Goal: Information Seeking & Learning: Learn about a topic

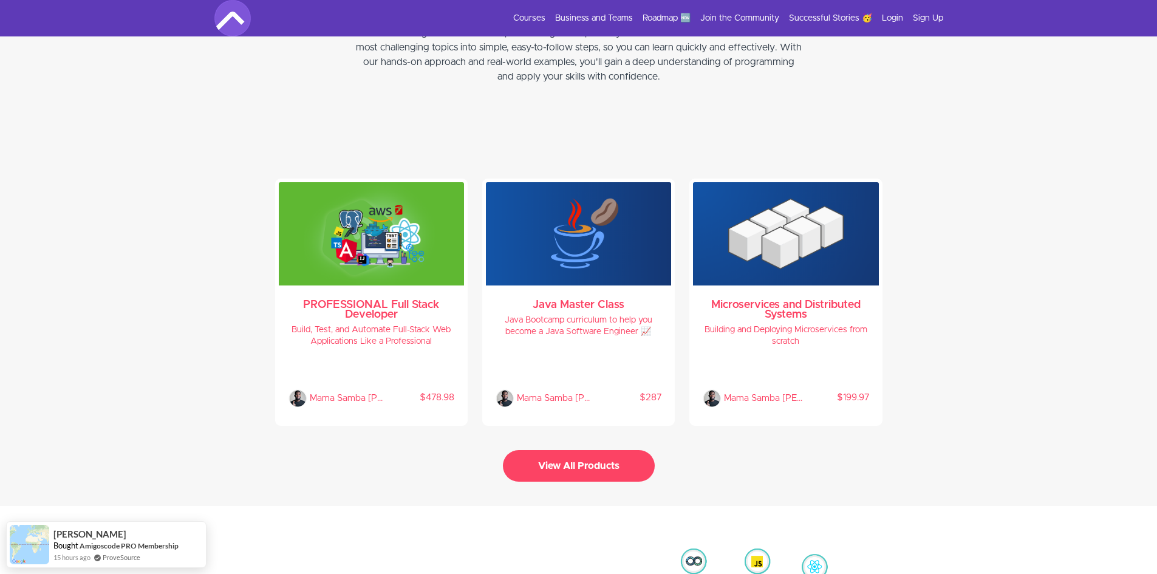
scroll to position [2550, 0]
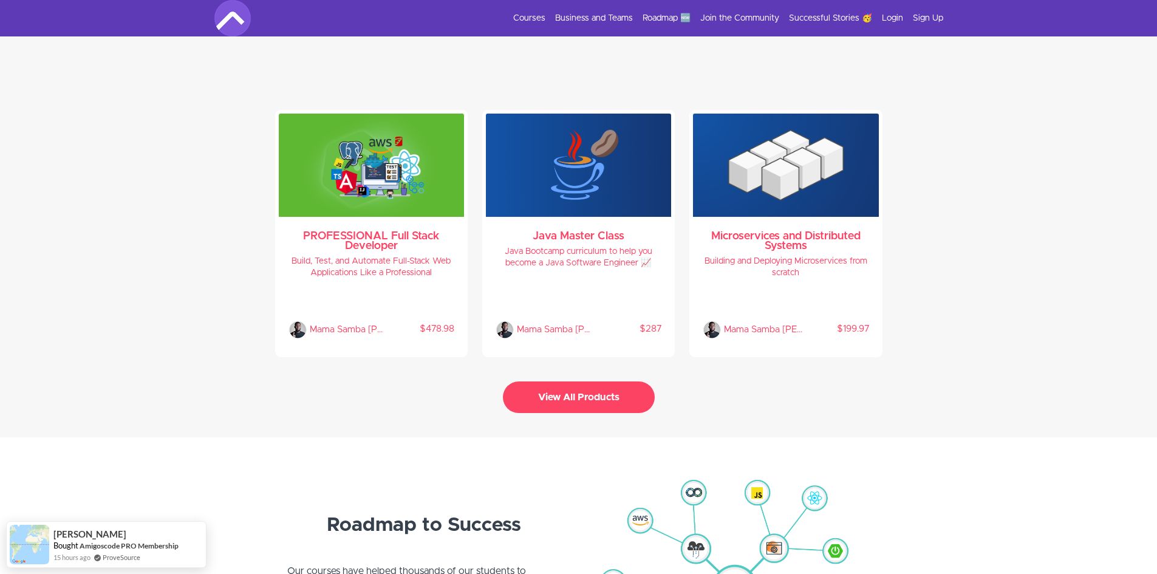
click at [610, 395] on button "View All Products" at bounding box center [579, 397] width 152 height 32
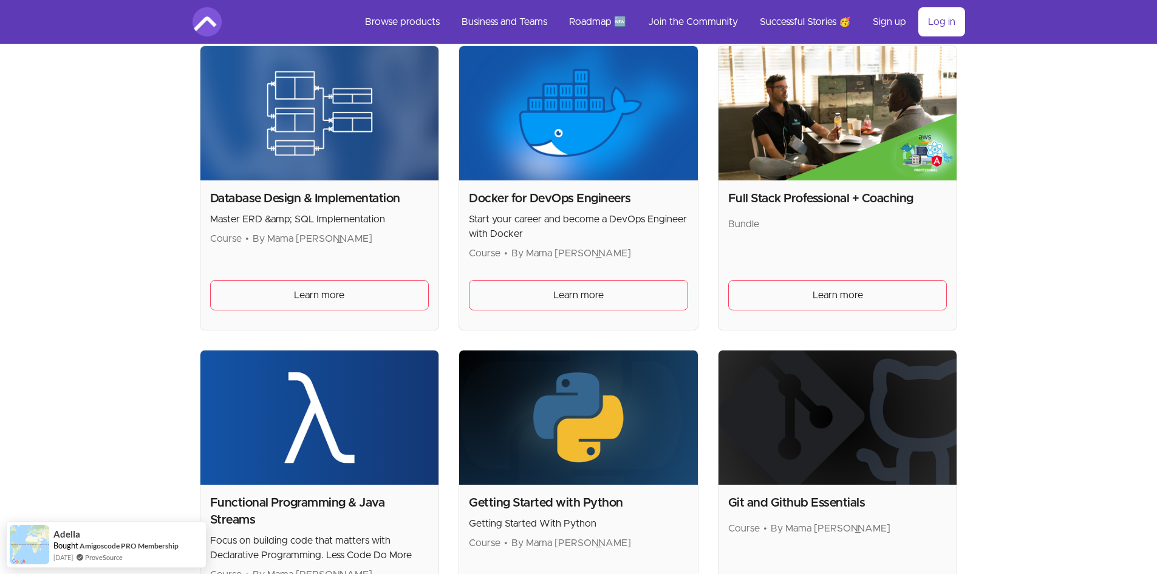
scroll to position [546, 0]
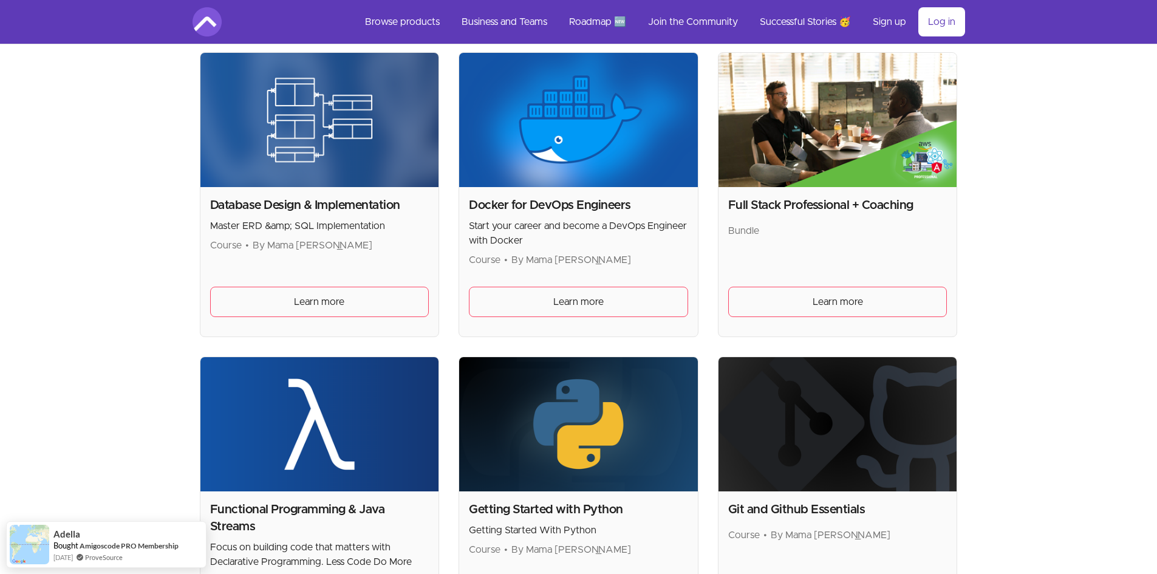
click at [577, 282] on div "Docker for DevOps Engineers Start your career and become a DevOps Engineer with…" at bounding box center [578, 261] width 239 height 149
click at [582, 293] on link "Learn more" at bounding box center [578, 302] width 219 height 30
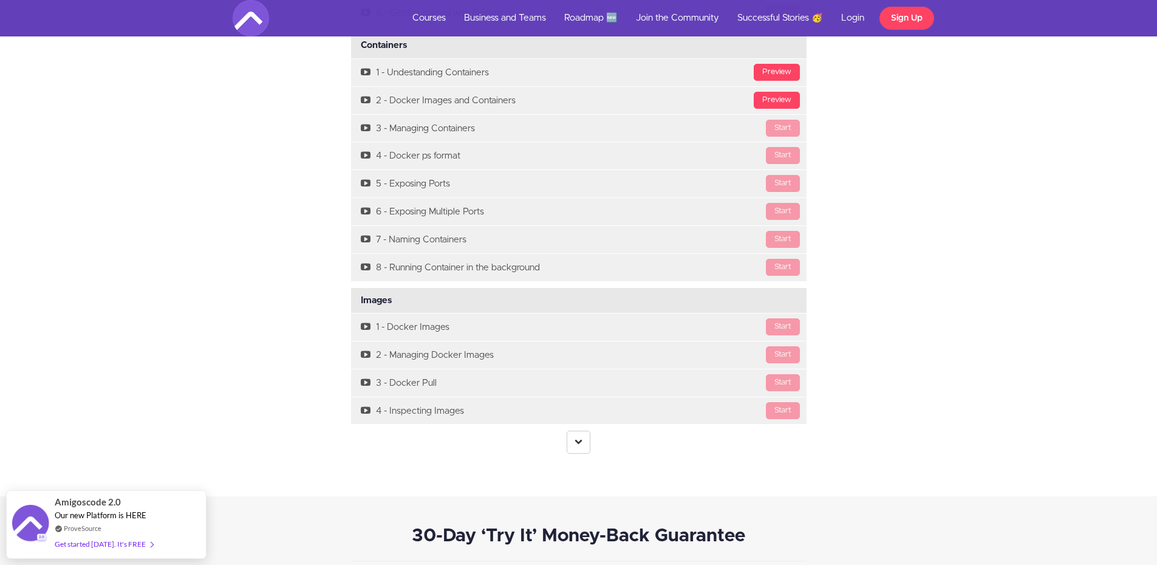
scroll to position [3400, 0]
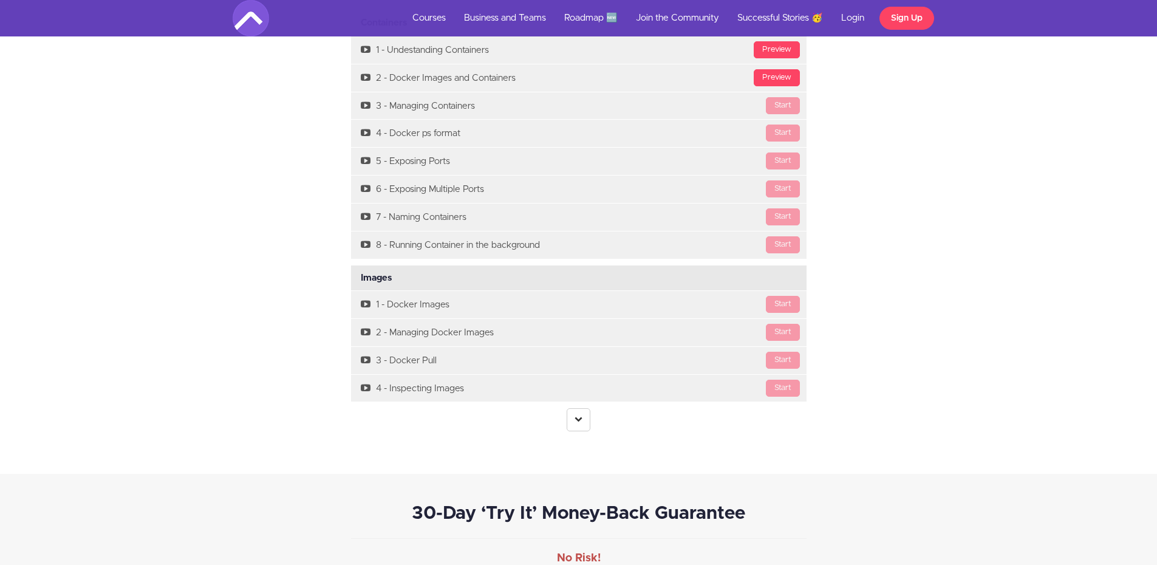
click at [577, 422] on link at bounding box center [579, 419] width 24 height 23
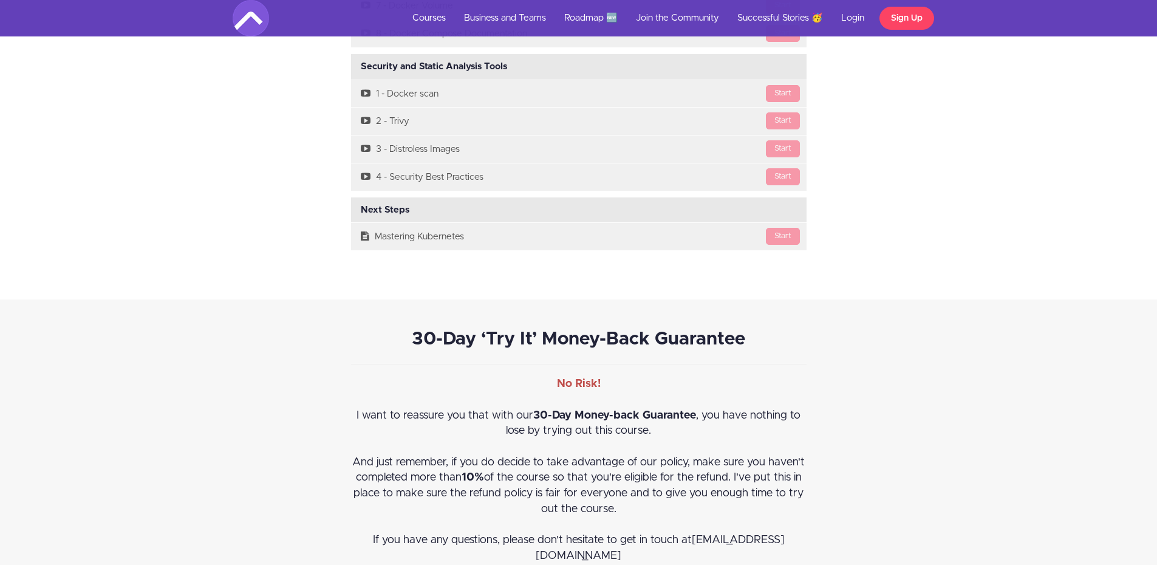
scroll to position [5222, 0]
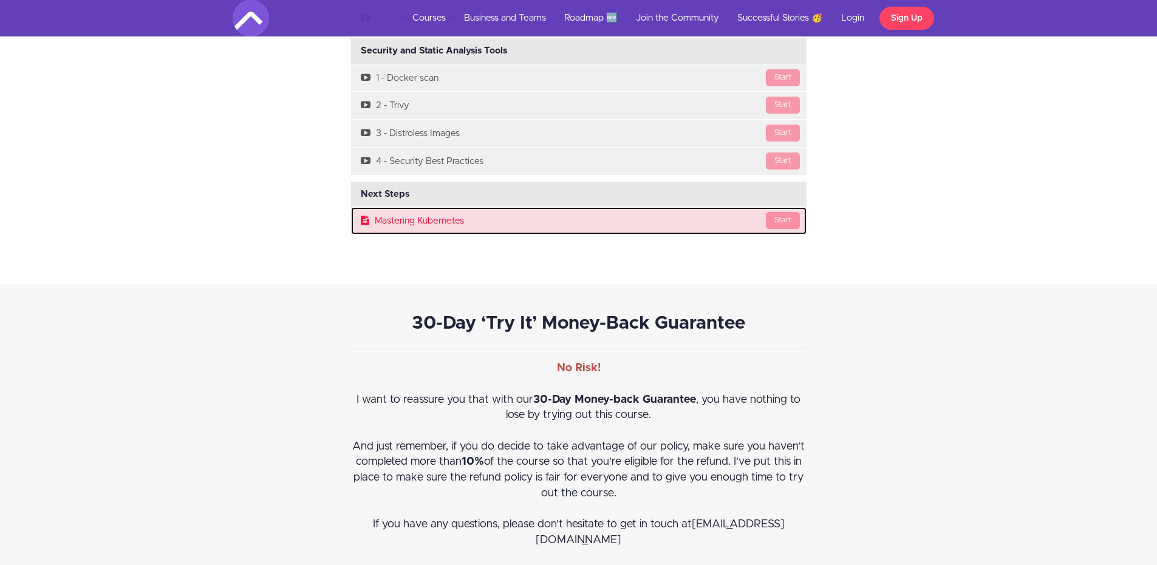
click at [414, 219] on link "Start Mastering Kubernetes" at bounding box center [578, 220] width 455 height 27
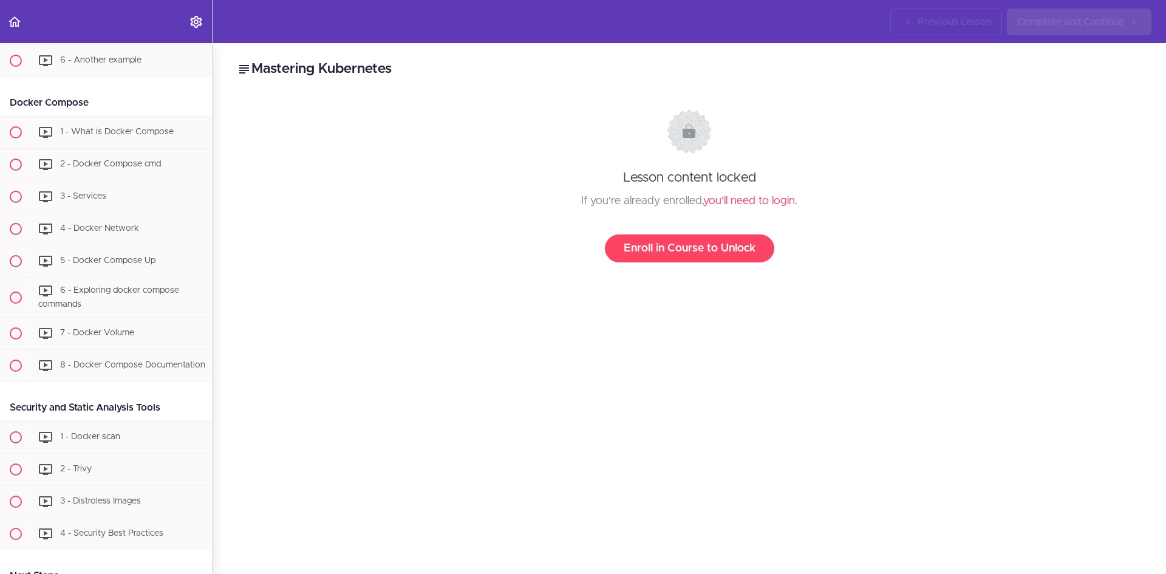
scroll to position [2431, 0]
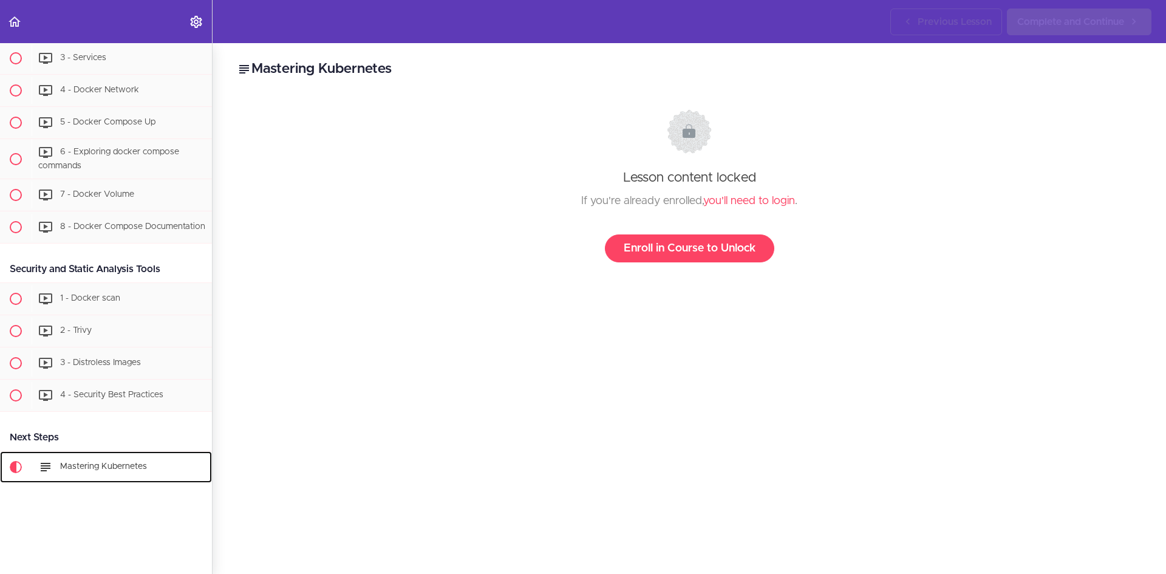
click at [47, 460] on icon at bounding box center [45, 467] width 15 height 15
click at [50, 463] on use at bounding box center [46, 467] width 10 height 9
click at [291, 71] on h2 "Mastering Kubernetes" at bounding box center [689, 69] width 905 height 21
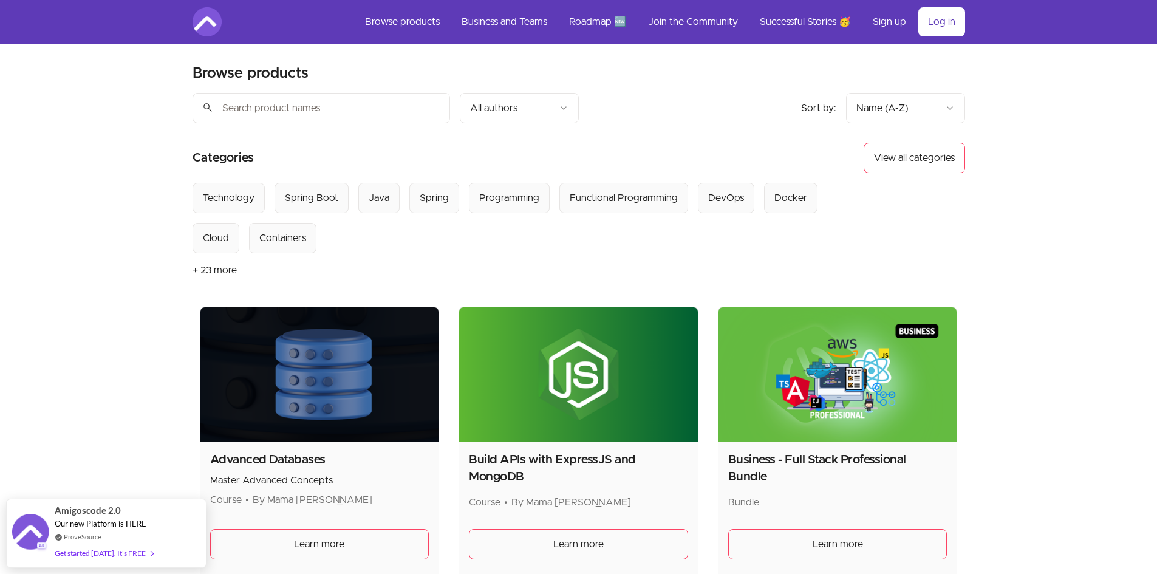
click at [359, 114] on input "search" at bounding box center [320, 108] width 257 height 30
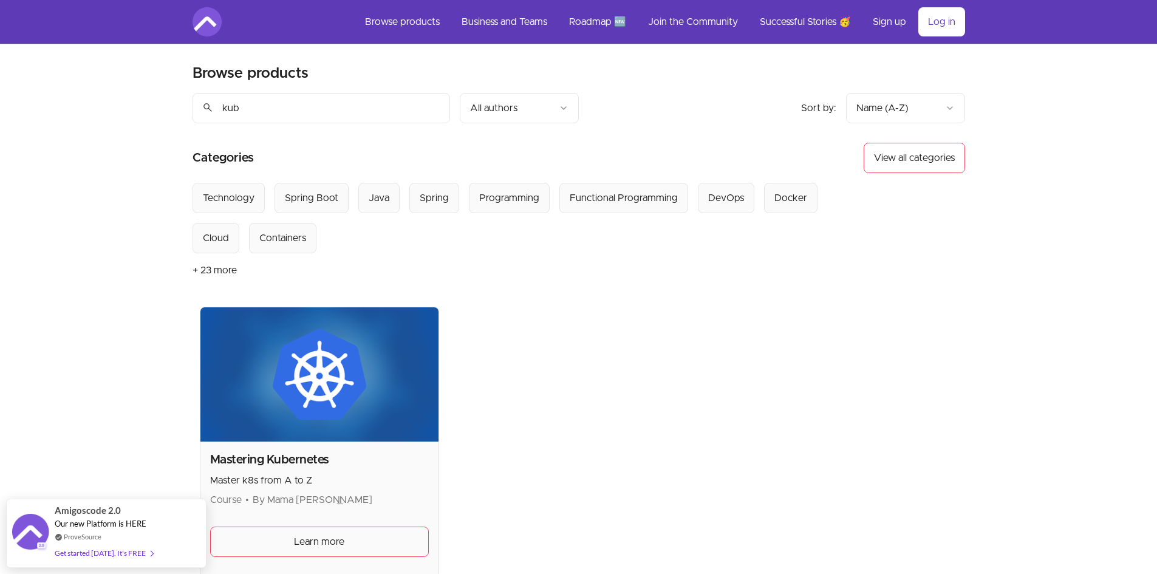
type input "kub"
click at [287, 450] on div "Mastering Kubernetes Master k8s from A to Z Course • By Mama Samba Braima Nelso…" at bounding box center [319, 508] width 239 height 135
click at [294, 455] on h2 "Mastering Kubernetes" at bounding box center [319, 459] width 219 height 17
click at [319, 421] on img at bounding box center [319, 374] width 239 height 134
click at [304, 454] on h2 "Mastering Kubernetes" at bounding box center [319, 459] width 219 height 17
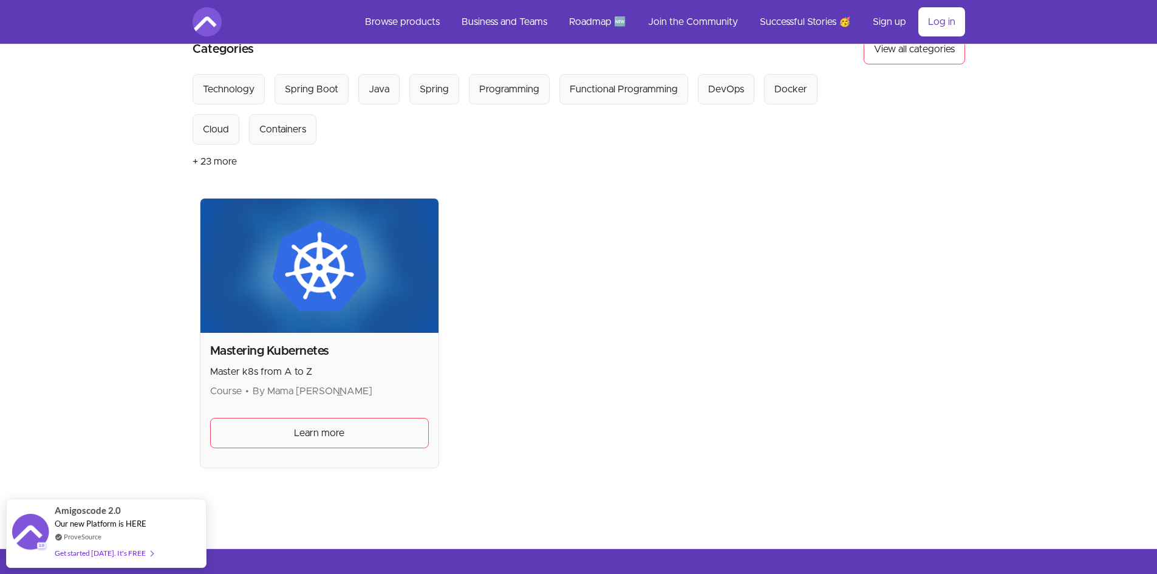
scroll to position [215, 0]
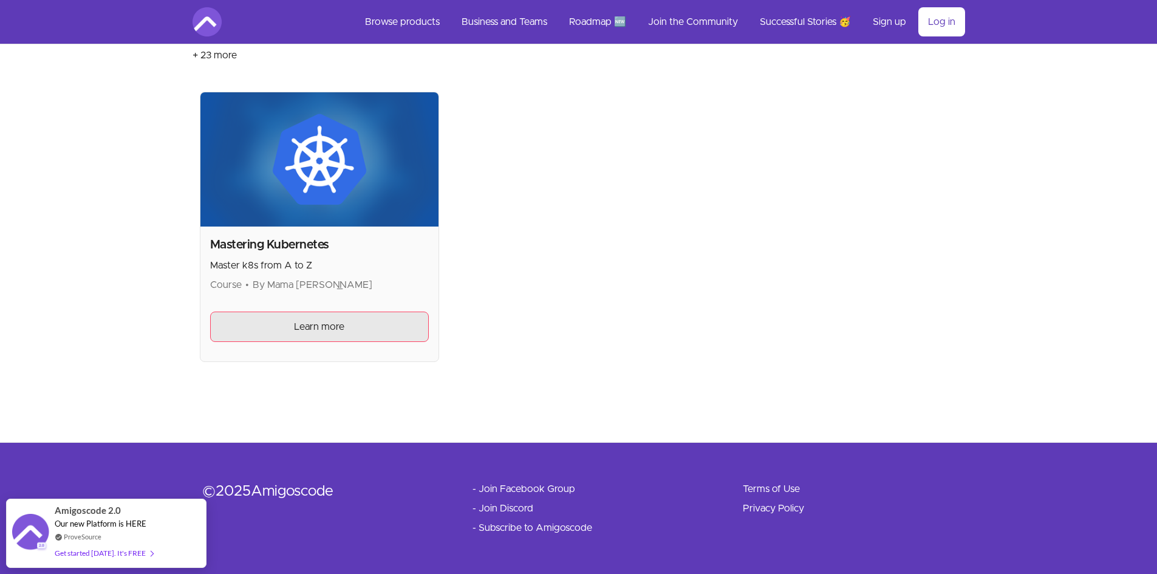
drag, startPoint x: 323, startPoint y: 316, endPoint x: 353, endPoint y: 325, distance: 31.5
click at [323, 316] on link "Learn more" at bounding box center [319, 326] width 219 height 30
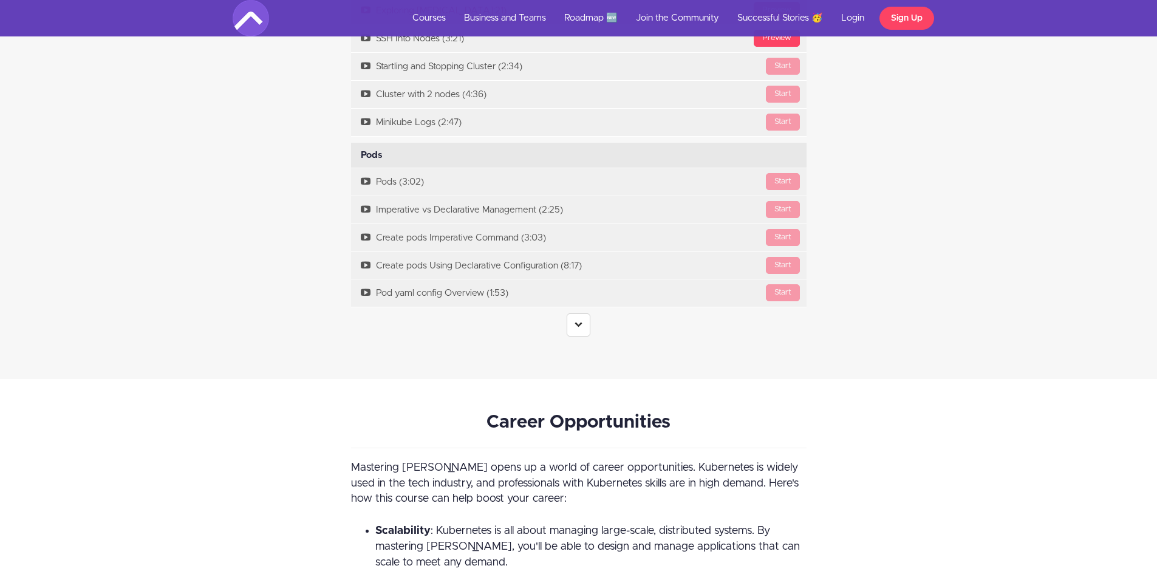
scroll to position [2550, 0]
click at [580, 321] on icon at bounding box center [578, 323] width 8 height 8
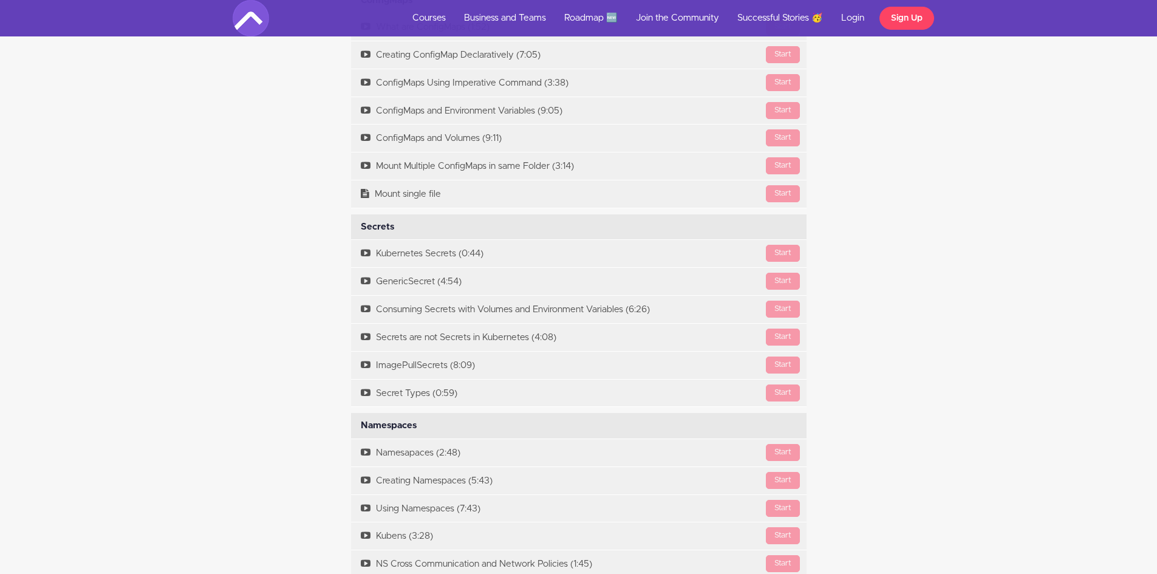
scroll to position [4797, 0]
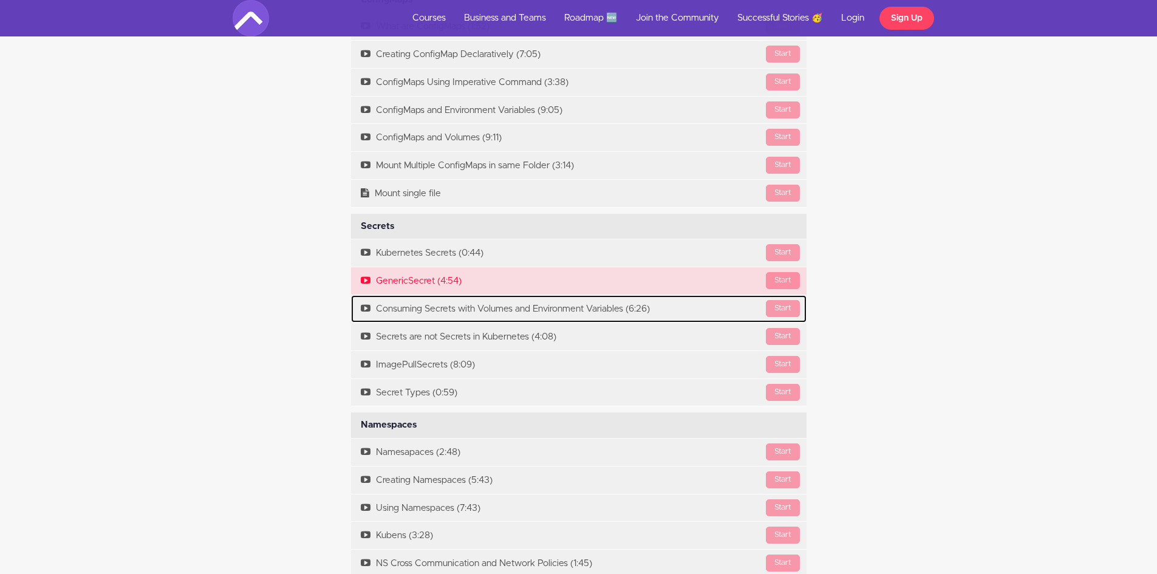
drag, startPoint x: 641, startPoint y: 318, endPoint x: 647, endPoint y: 289, distance: 29.8
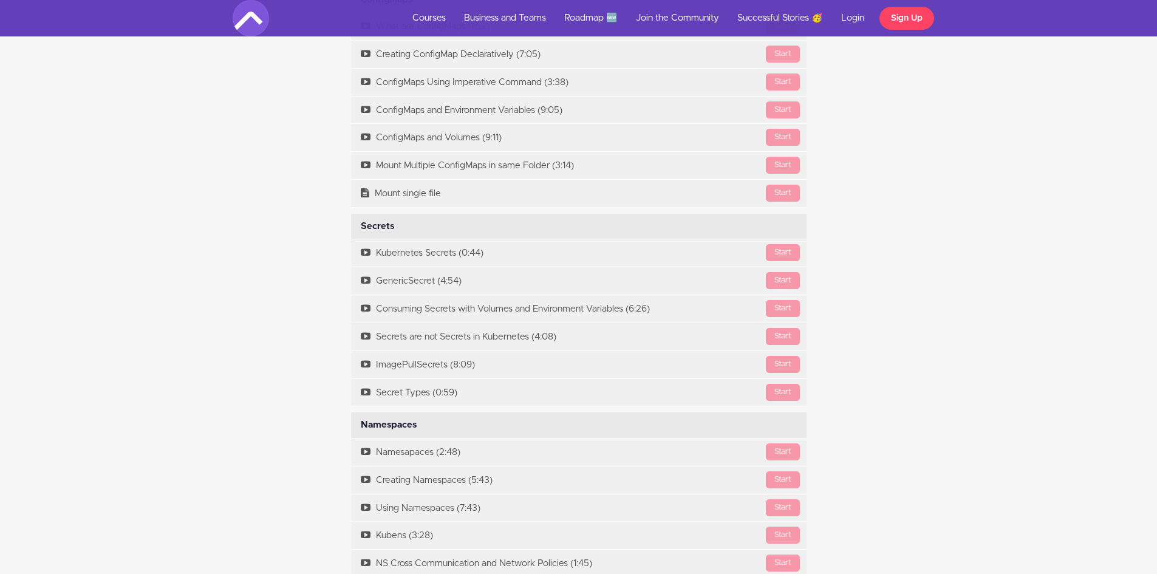
drag, startPoint x: 647, startPoint y: 289, endPoint x: 77, endPoint y: 310, distance: 571.1
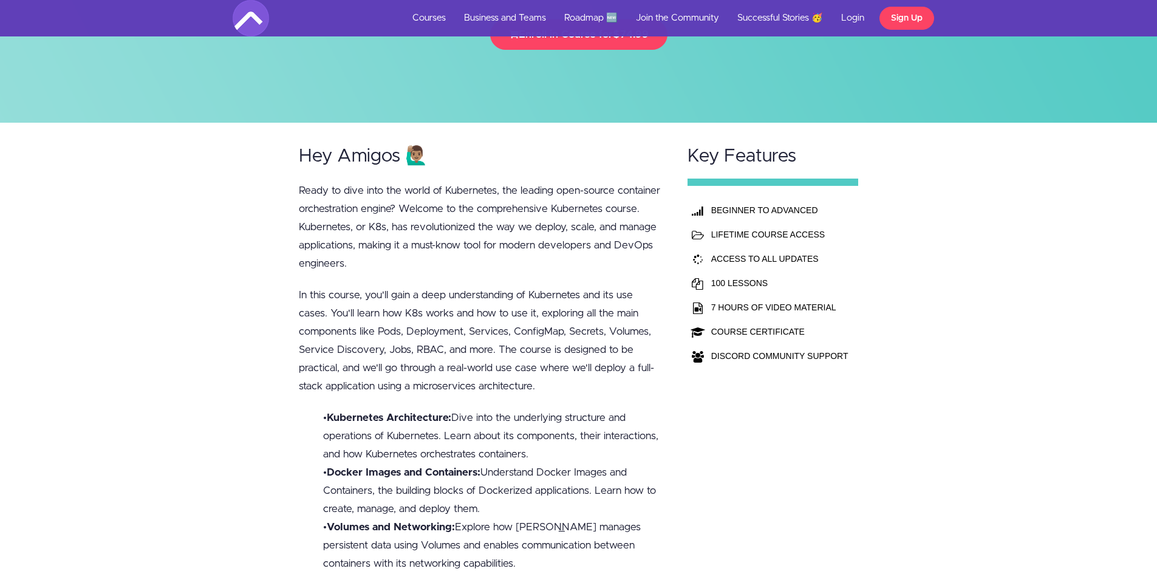
scroll to position [0, 0]
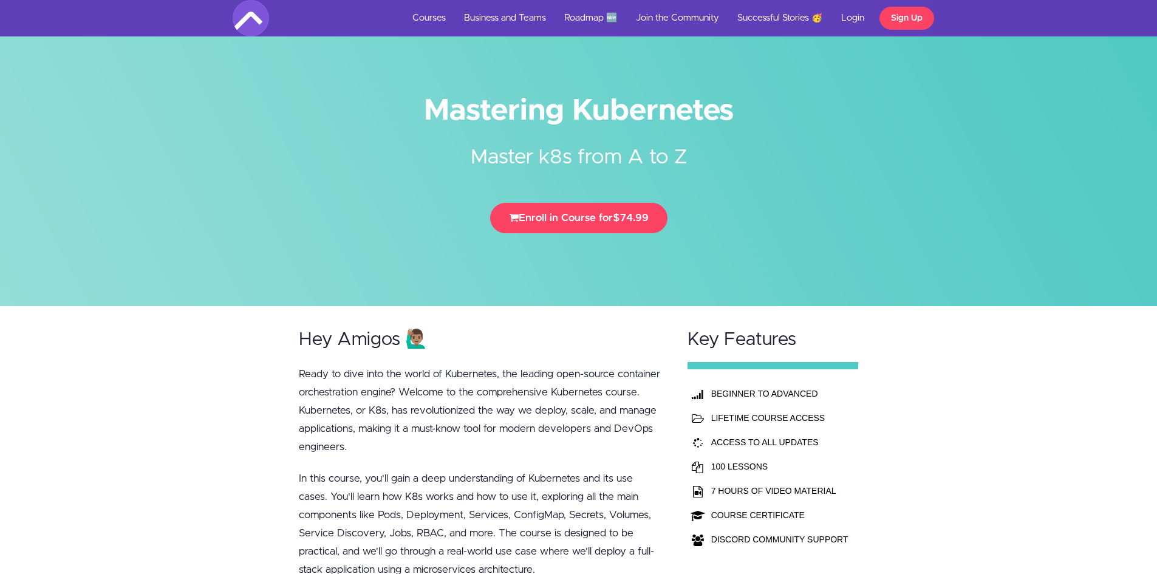
drag, startPoint x: 429, startPoint y: 108, endPoint x: 744, endPoint y: 116, distance: 315.8
click at [744, 116] on h1 "Mastering Kubernetes" at bounding box center [579, 110] width 692 height 27
copy h1 "Mastering Kubernetes"
